Goal: Task Accomplishment & Management: Use online tool/utility

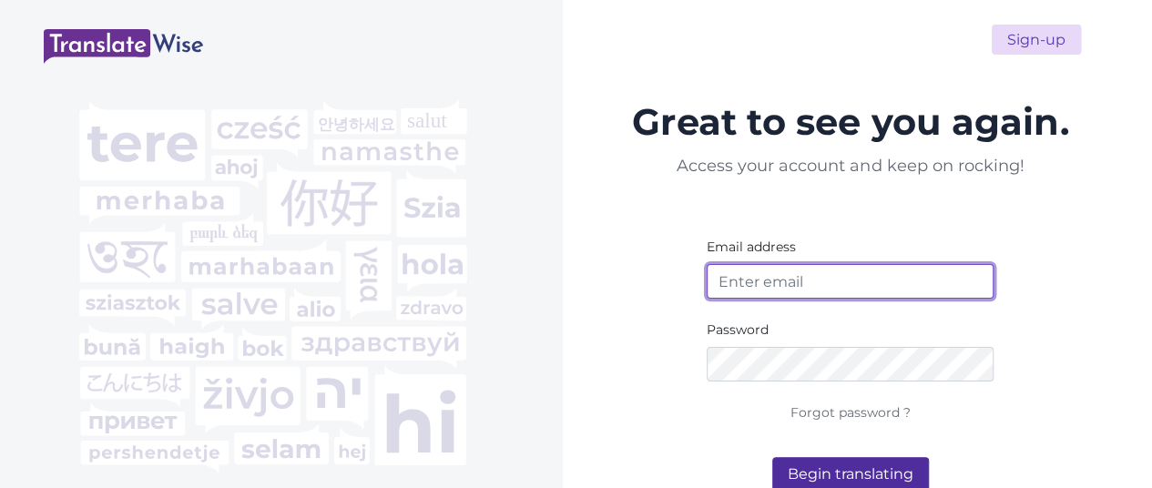
type input "[EMAIL_ADDRESS][DOMAIN_NAME]"
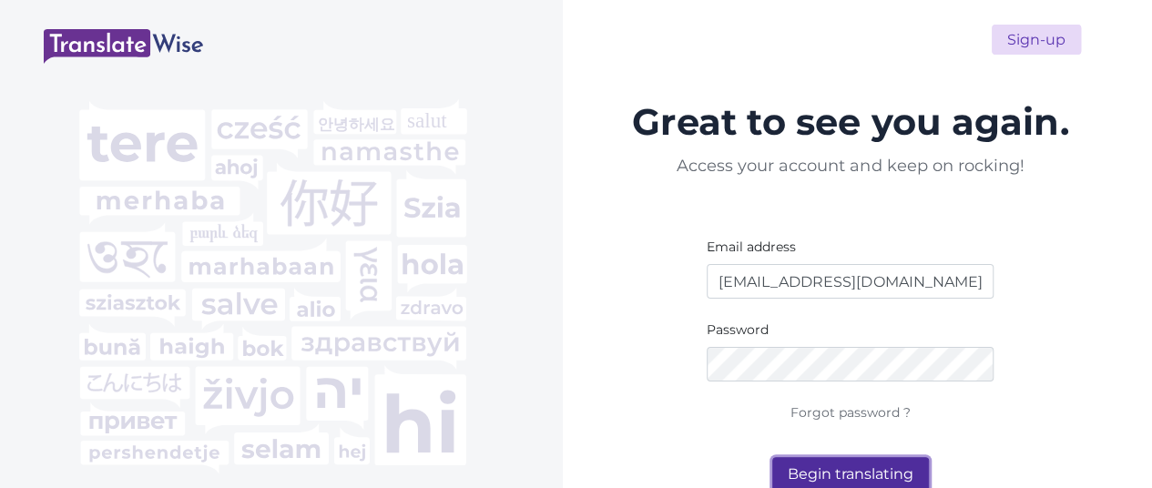
click at [870, 468] on button "Begin translating" at bounding box center [850, 474] width 157 height 35
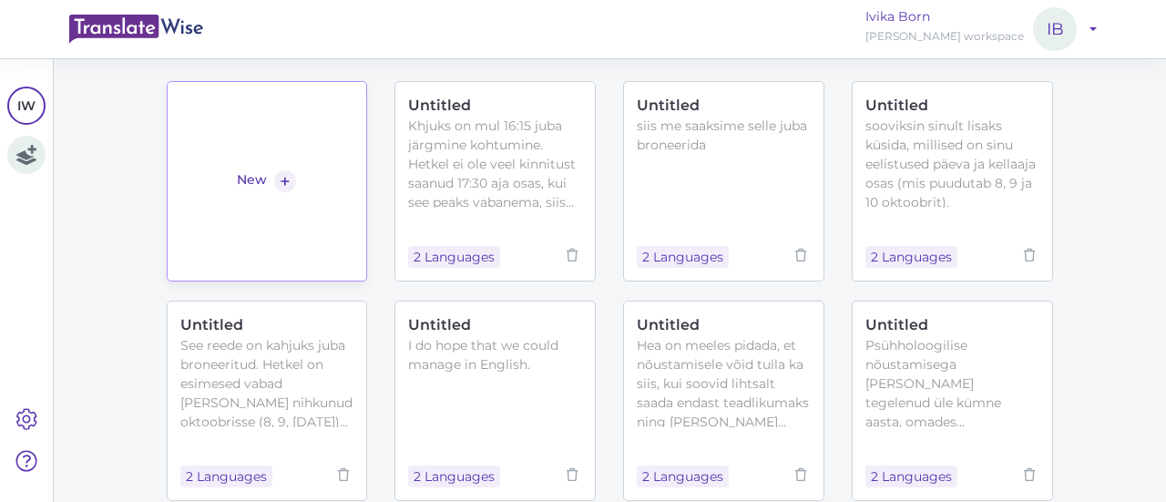
click at [265, 179] on div "New +" at bounding box center [266, 181] width 59 height 22
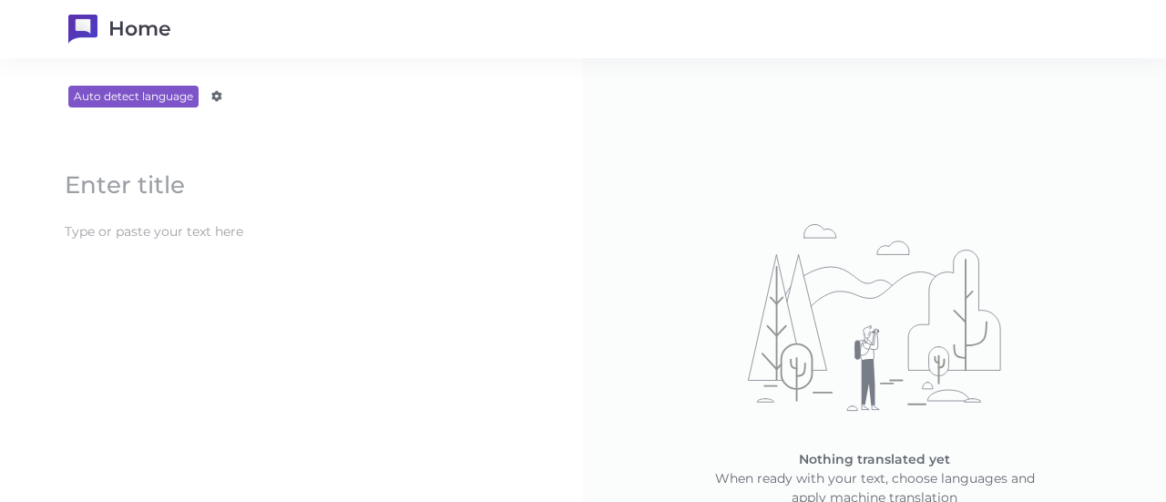
click at [323, 249] on block-editor "Update" at bounding box center [291, 200] width 510 height 139
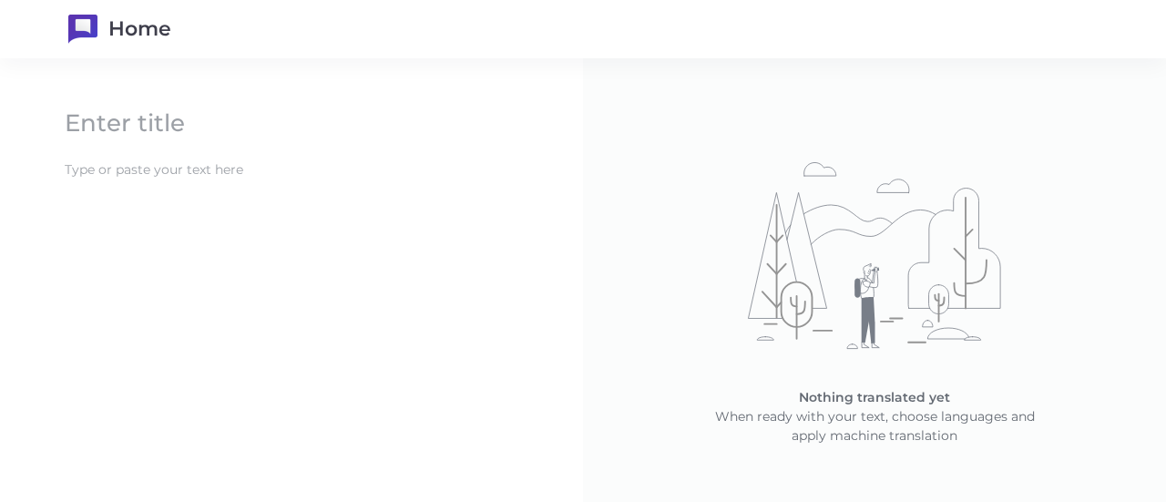
scroll to position [76, 0]
click at [157, 155] on content at bounding box center [292, 170] width 472 height 30
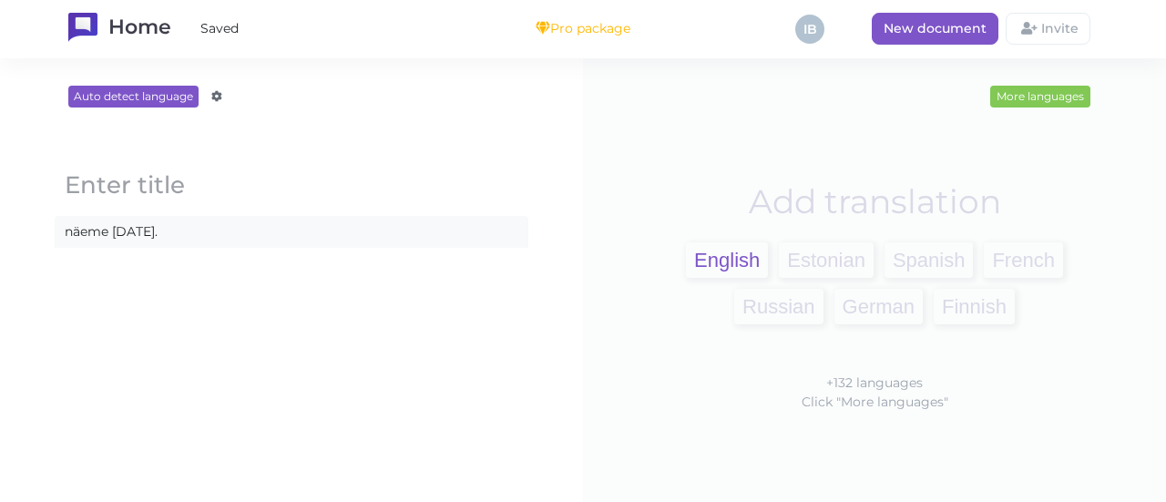
click at [718, 250] on span "English" at bounding box center [727, 260] width 82 height 36
